Goal: Entertainment & Leisure: Consume media (video, audio)

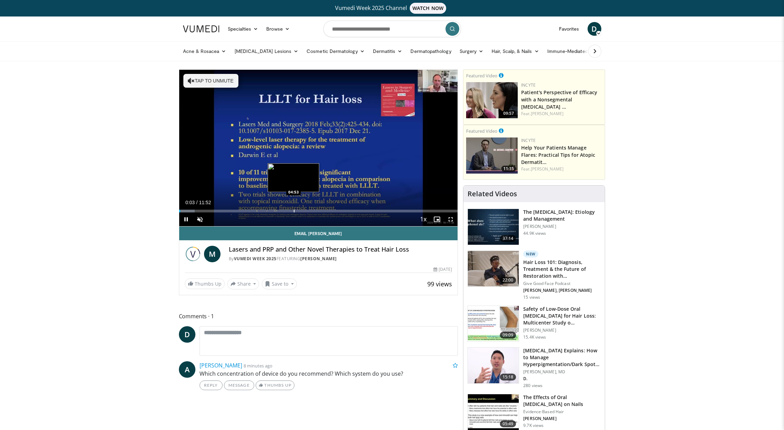
click at [294, 208] on div "Loaded : 5.56% 00:03 04:53" at bounding box center [318, 209] width 279 height 7
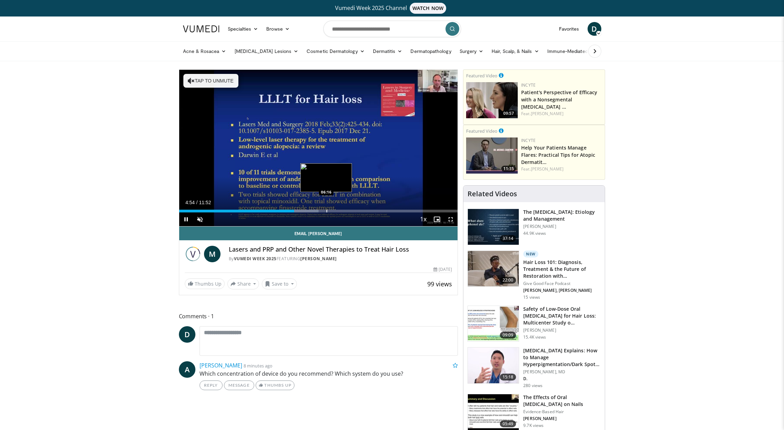
click at [327, 211] on div "Progress Bar" at bounding box center [327, 211] width 1 height 3
click at [345, 209] on div "Loaded : 63.13% 06:27 07:04" at bounding box center [318, 209] width 279 height 7
click at [344, 212] on div "Progress Bar" at bounding box center [344, 211] width 1 height 3
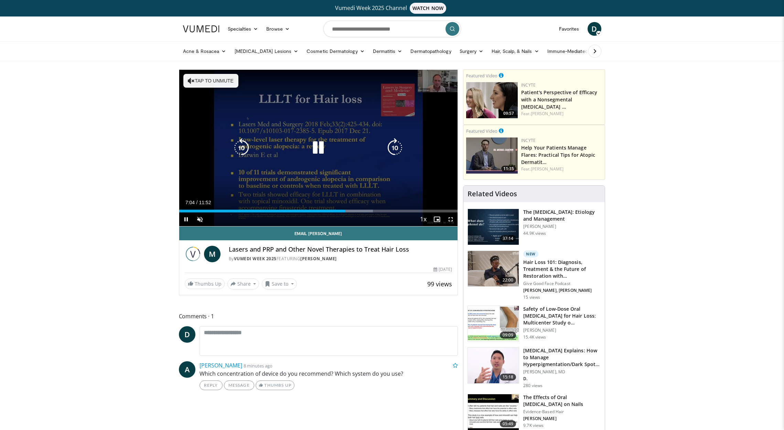
click at [357, 171] on div "10 seconds Tap to unmute" at bounding box center [318, 148] width 279 height 157
click at [322, 150] on icon "Video Player" at bounding box center [318, 147] width 19 height 19
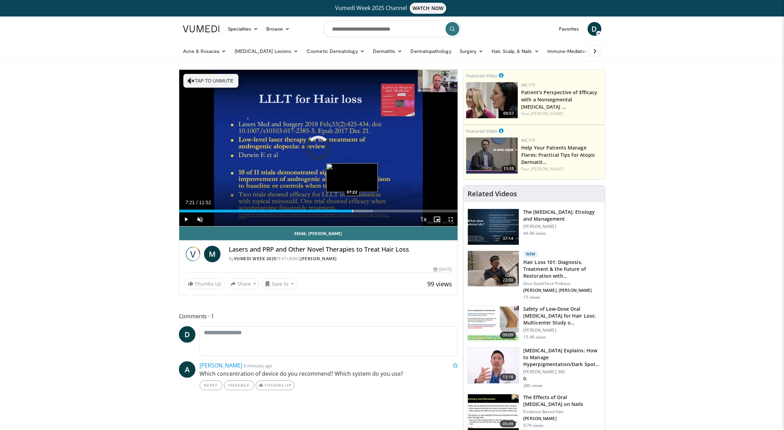
click at [352, 212] on div "Progress Bar" at bounding box center [352, 211] width 1 height 3
click at [361, 212] on div "Progress Bar" at bounding box center [361, 211] width 1 height 3
click at [371, 212] on div "Progress Bar" at bounding box center [371, 211] width 1 height 3
click at [380, 210] on div "Progress Bar" at bounding box center [378, 211] width 36 height 3
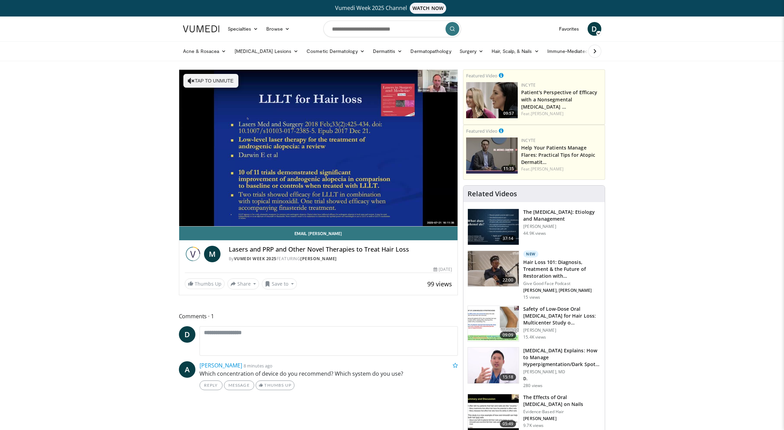
click at [385, 224] on div "Progress Bar" at bounding box center [384, 225] width 1 height 3
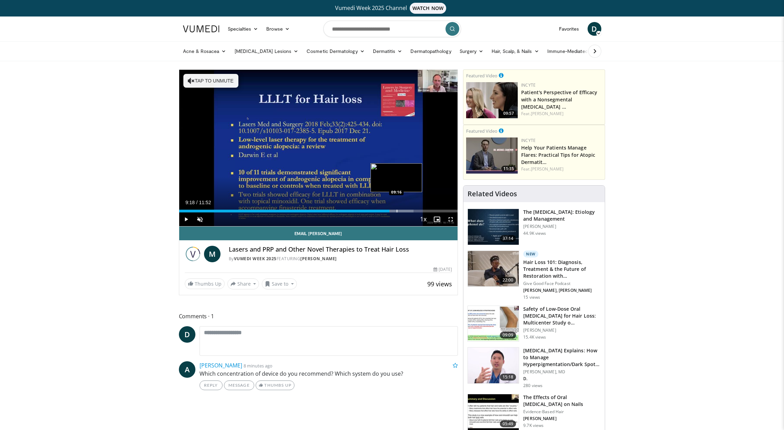
click at [398, 211] on div "Progress Bar" at bounding box center [396, 211] width 36 height 3
click at [410, 211] on div "Progress Bar" at bounding box center [410, 211] width 1 height 3
click at [420, 210] on div "Loaded : 92.60% 09:56 10:19" at bounding box center [318, 211] width 279 height 3
click at [432, 211] on div "Progress Bar" at bounding box center [430, 211] width 37 height 3
click at [440, 210] on div "Progress Bar" at bounding box center [440, 211] width 1 height 3
